Goal: Task Accomplishment & Management: Manage account settings

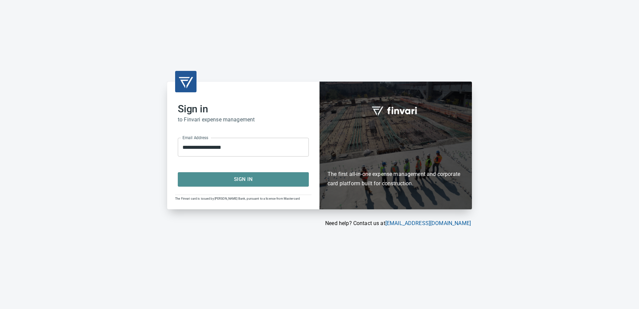
click at [248, 179] on span "Sign In" at bounding box center [243, 179] width 116 height 9
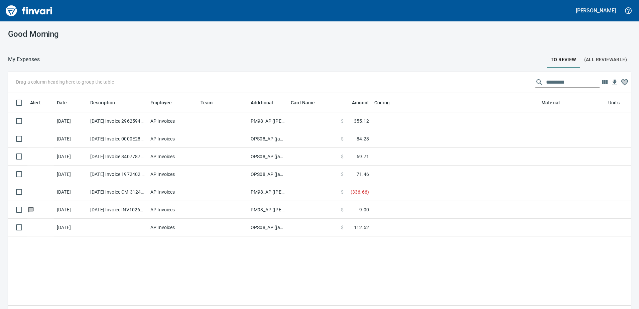
scroll to position [225, 613]
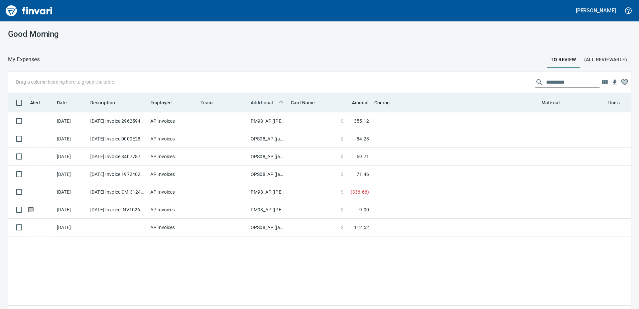
click at [269, 100] on span "Additional Reviewer" at bounding box center [264, 103] width 26 height 8
click at [266, 99] on span "Additional Reviewer" at bounding box center [264, 103] width 26 height 8
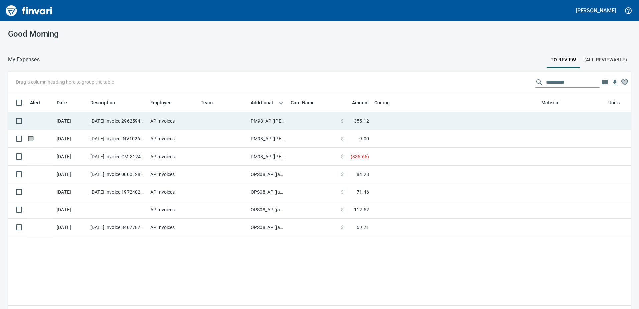
click at [263, 119] on td "PM98_AP ([PERSON_NAME], [PERSON_NAME])" at bounding box center [268, 121] width 40 height 18
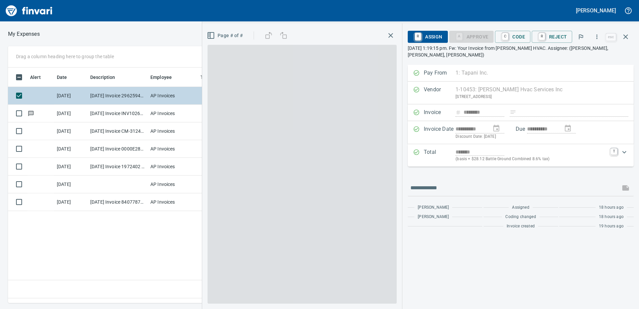
scroll to position [225, 451]
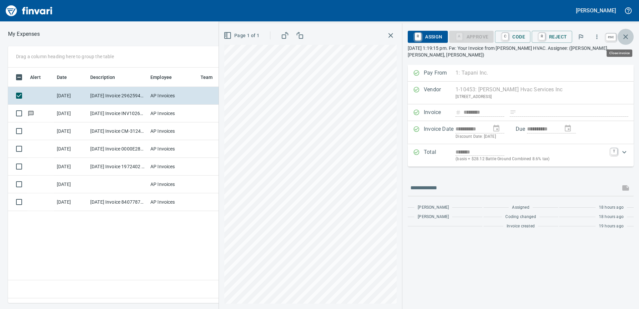
click at [633, 35] on button "button" at bounding box center [625, 37] width 16 height 16
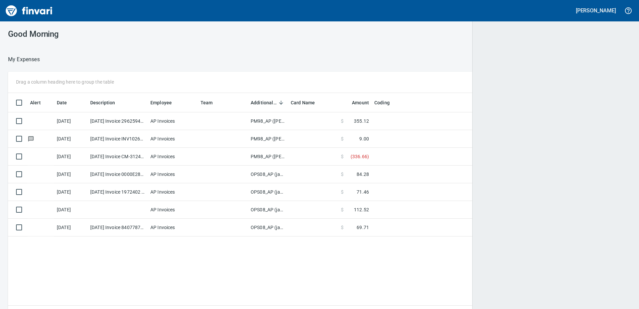
scroll to position [225, 612]
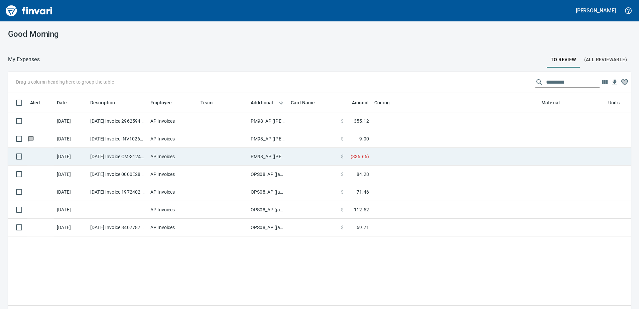
click at [263, 156] on td "PM98_AP ([PERSON_NAME], [PERSON_NAME])" at bounding box center [268, 157] width 40 height 18
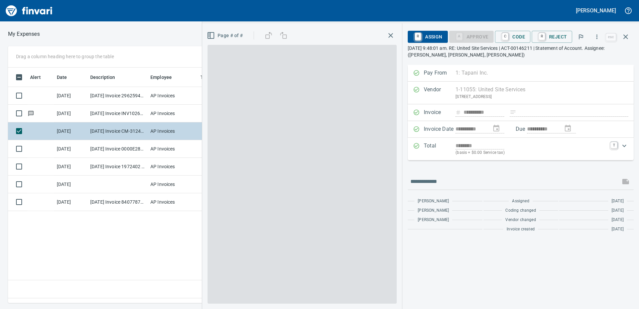
scroll to position [225, 451]
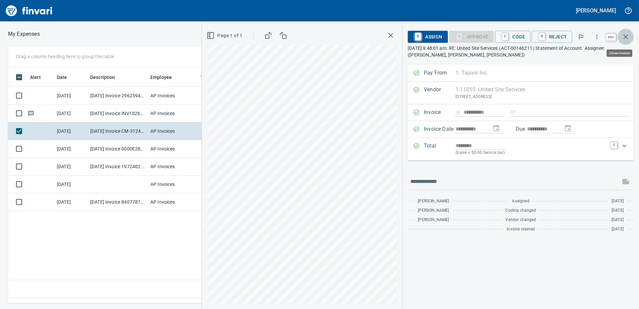
click at [627, 35] on icon "button" at bounding box center [626, 37] width 8 height 8
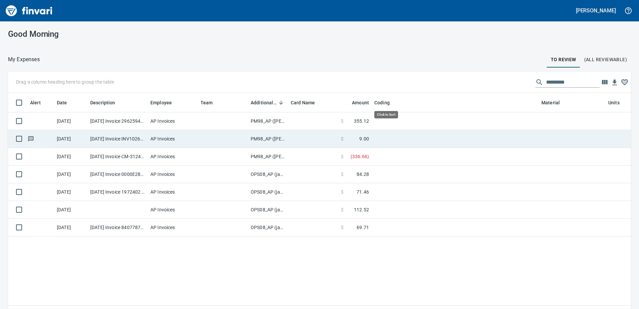
scroll to position [225, 613]
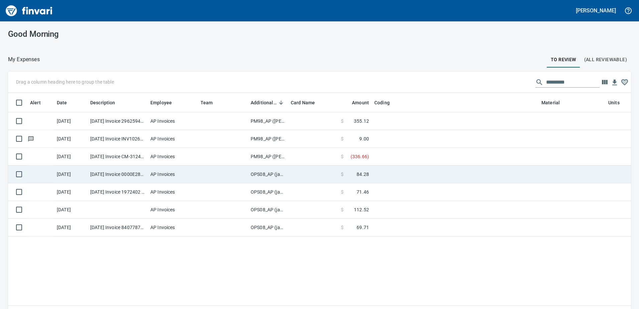
click at [265, 173] on td "OPS08_AP (janettep, samr)" at bounding box center [268, 174] width 40 height 18
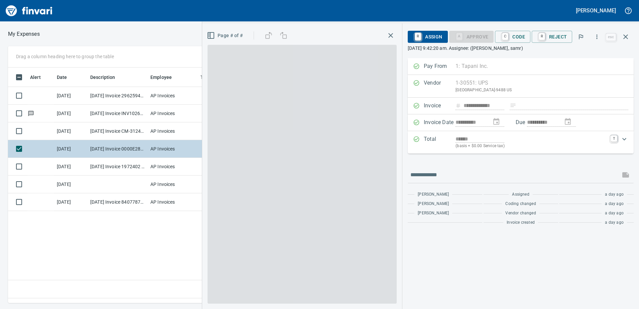
scroll to position [225, 451]
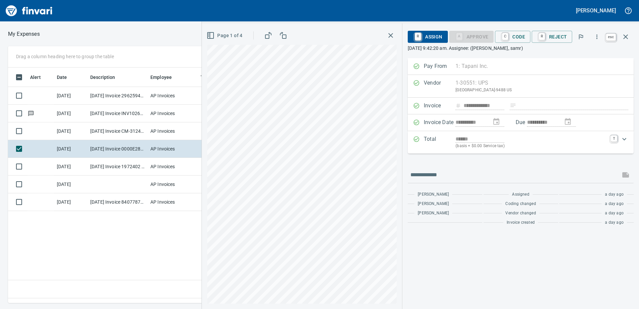
click at [628, 37] on icon "button" at bounding box center [626, 37] width 8 height 8
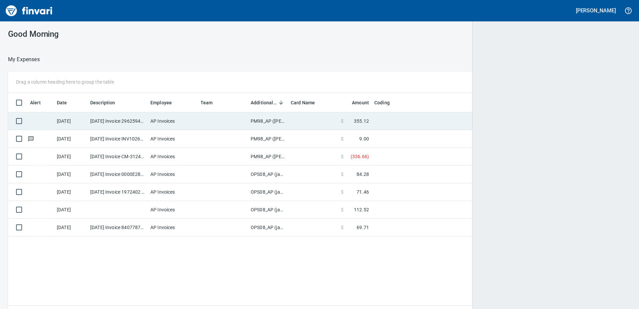
scroll to position [225, 611]
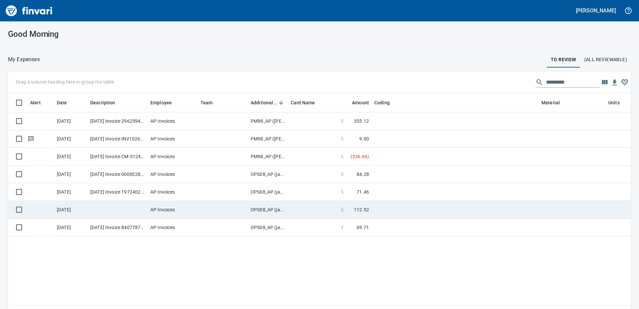
click at [259, 208] on td "OPS08_AP (janettep, samr)" at bounding box center [268, 210] width 40 height 18
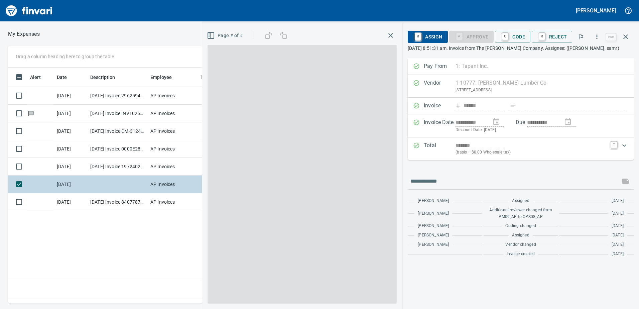
scroll to position [225, 451]
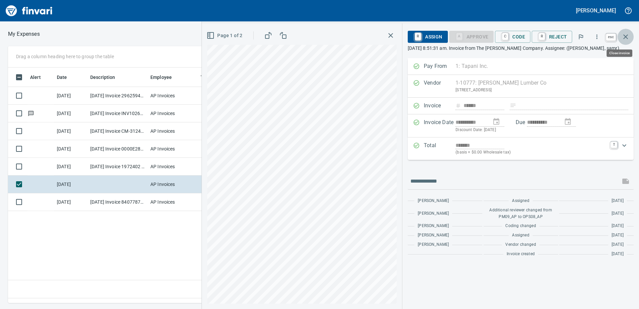
click at [628, 36] on icon "button" at bounding box center [626, 37] width 8 height 8
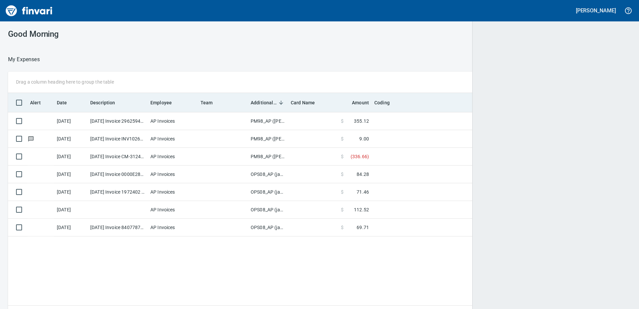
scroll to position [225, 611]
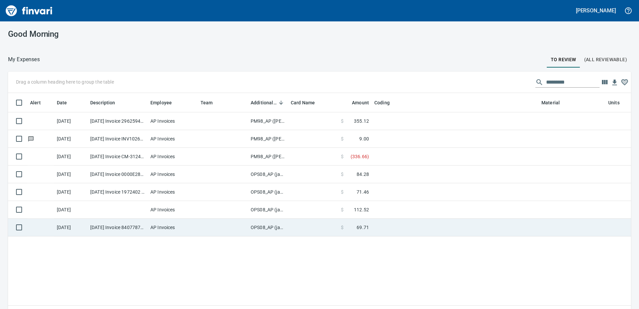
click at [262, 225] on td "OPS08_AP (janettep, samr)" at bounding box center [268, 228] width 40 height 18
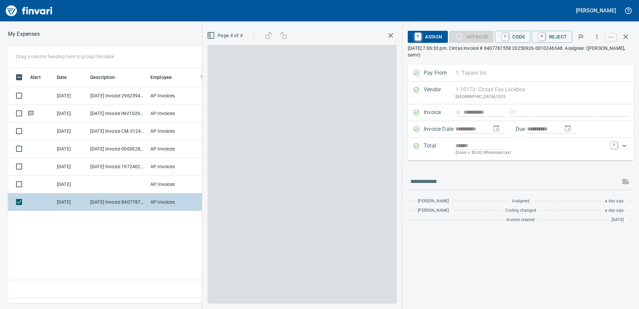
scroll to position [225, 451]
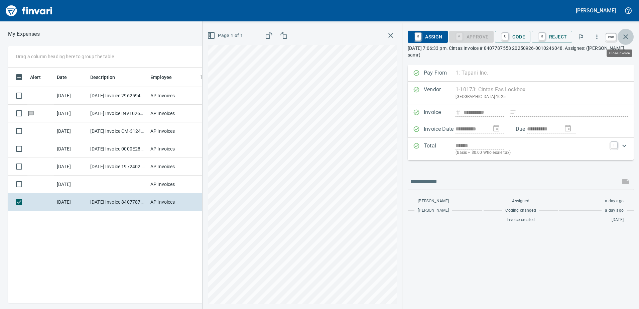
click at [625, 33] on icon "button" at bounding box center [626, 37] width 8 height 8
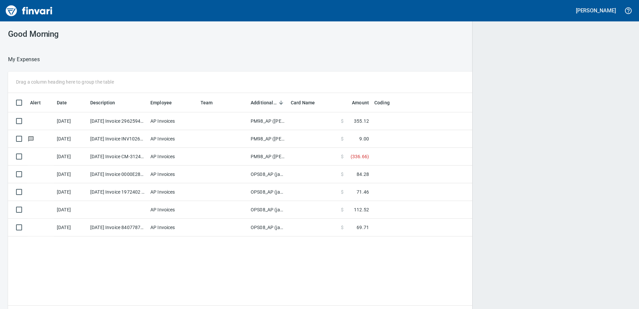
scroll to position [1, 1]
